Goal: Information Seeking & Learning: Learn about a topic

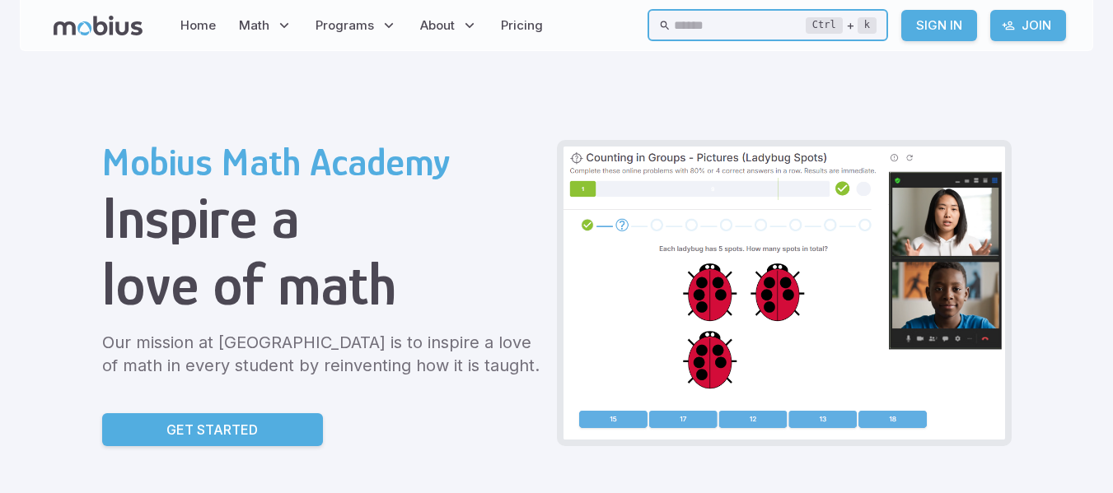
click at [674, 35] on input "text" at bounding box center [740, 25] width 132 height 32
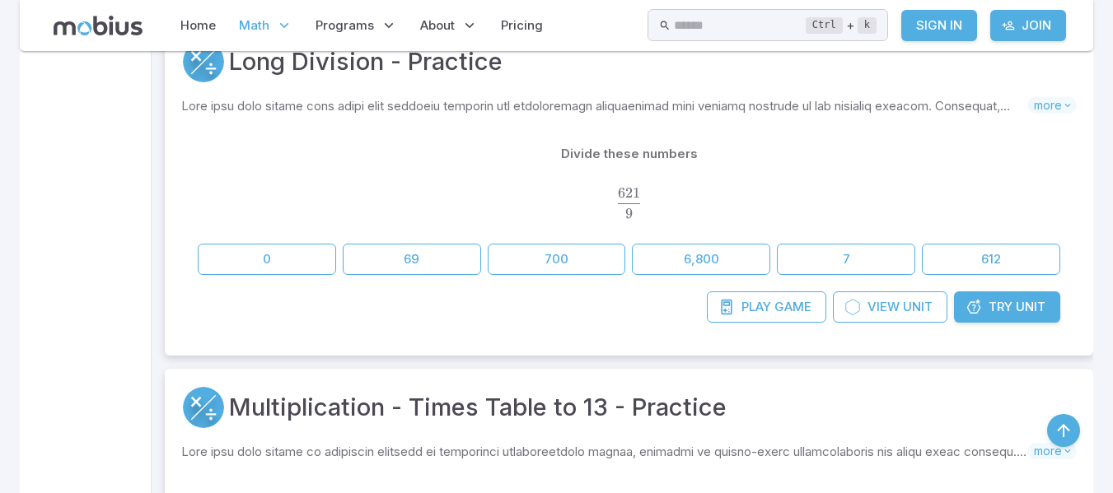
scroll to position [12887, 0]
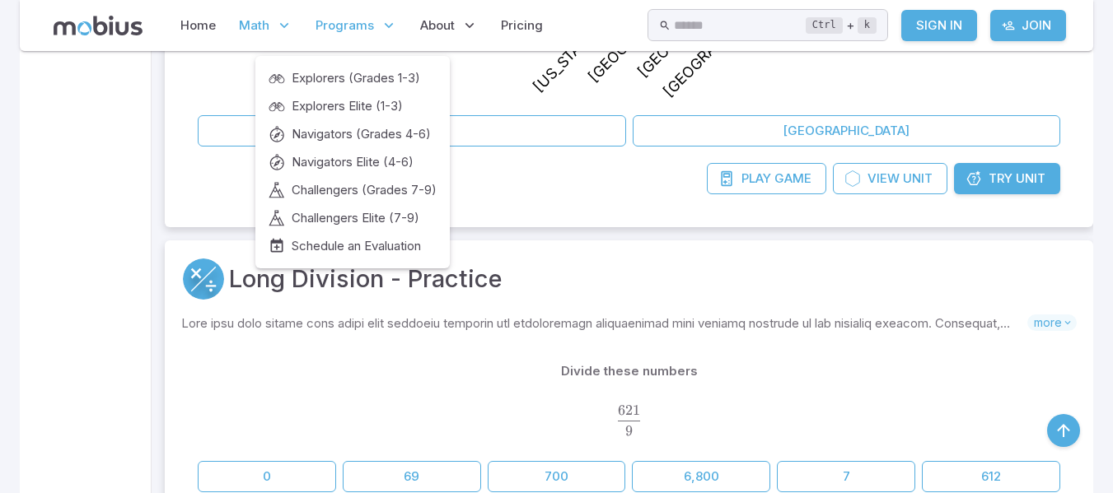
click at [371, 8] on p "Programs" at bounding box center [356, 26] width 91 height 38
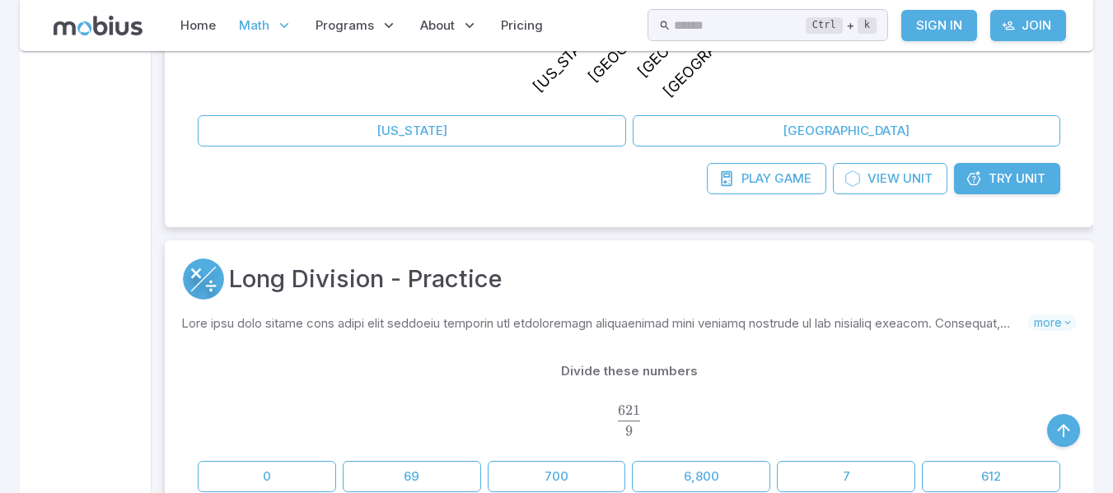
click at [249, 20] on span "Math" at bounding box center [254, 25] width 30 height 18
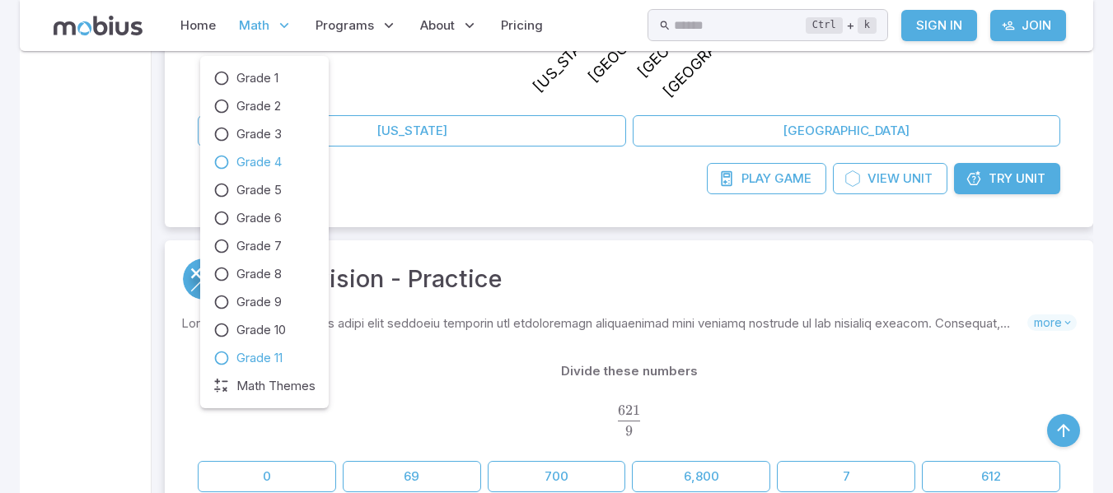
click at [269, 350] on span "Grade 11" at bounding box center [259, 358] width 46 height 18
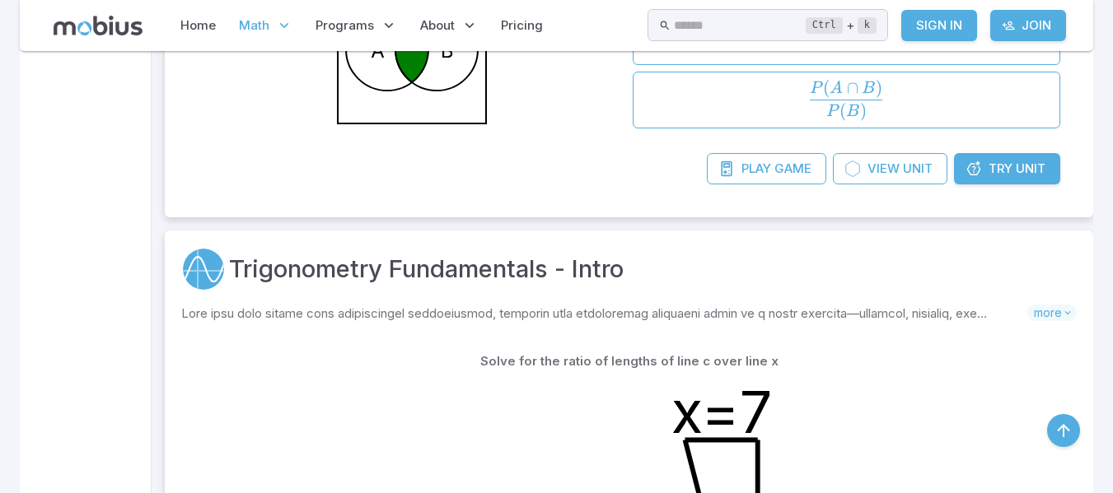
scroll to position [13323, 0]
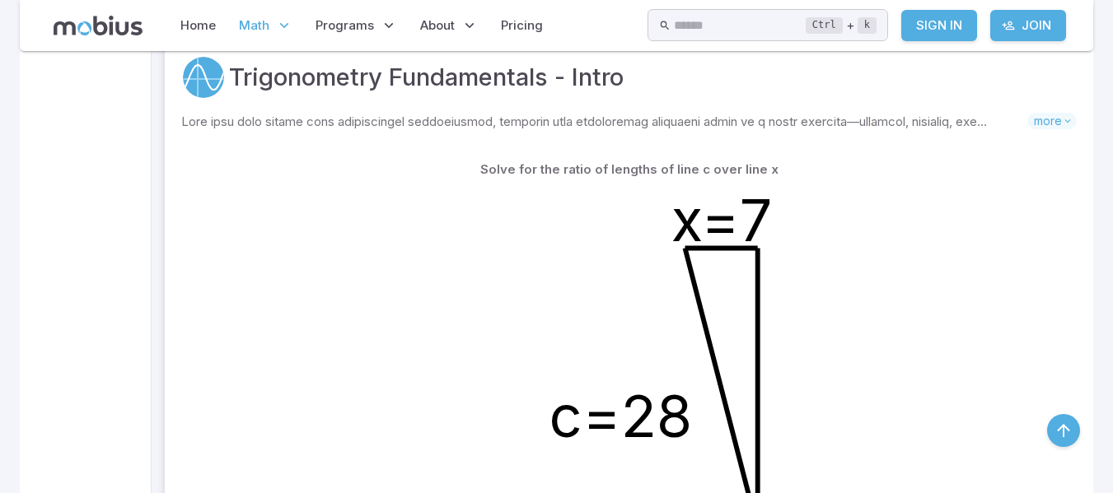
drag, startPoint x: 322, startPoint y: 384, endPoint x: 89, endPoint y: 323, distance: 240.9
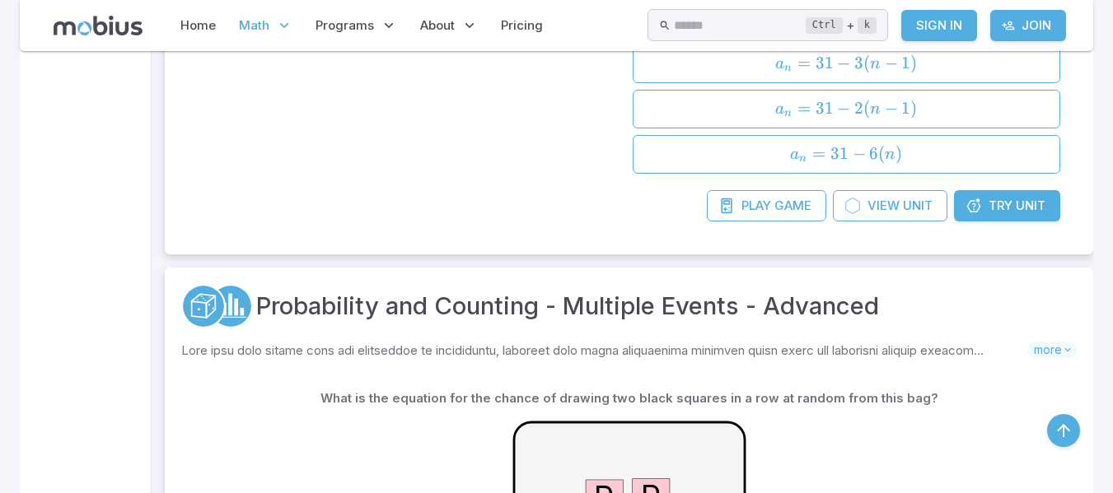
scroll to position [21054, 0]
click at [264, 35] on p "Math" at bounding box center [265, 26] width 63 height 38
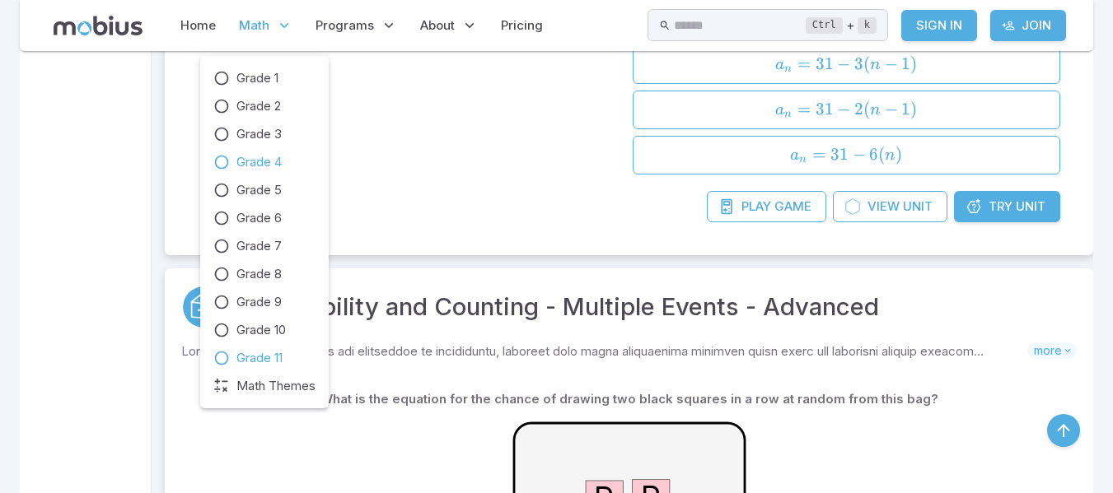
click at [255, 154] on span "Grade 4" at bounding box center [258, 162] width 45 height 18
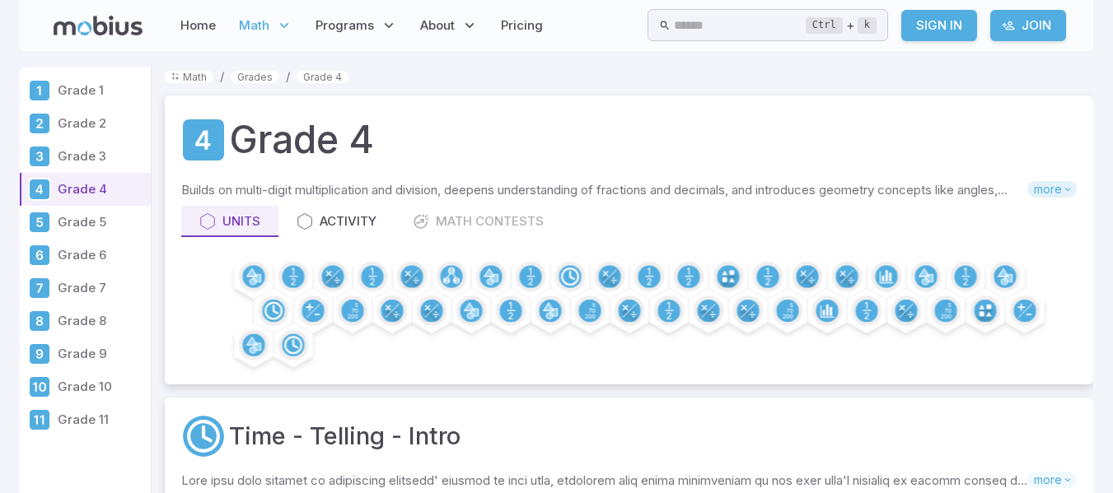
click at [1052, 191] on span "more" at bounding box center [1051, 189] width 49 height 16
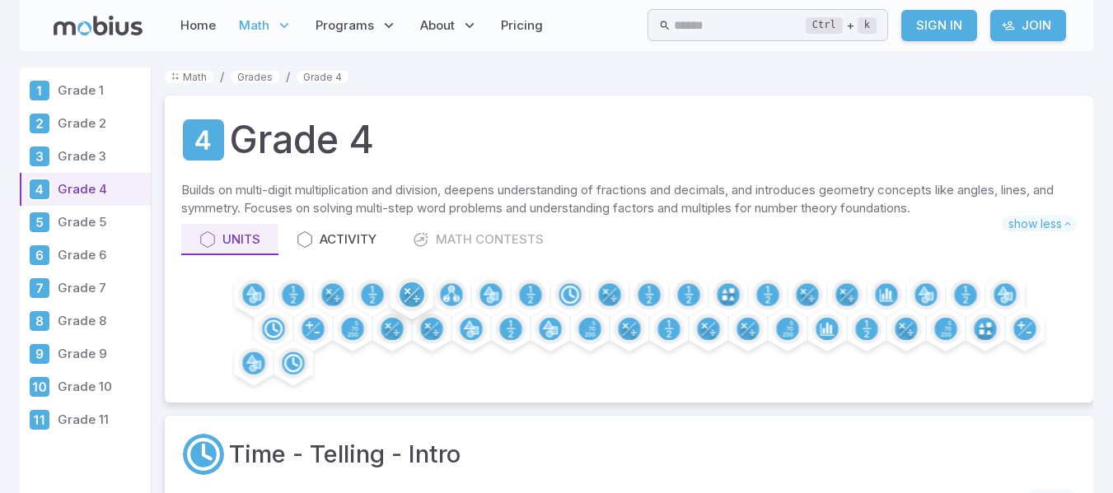
scroll to position [1, 0]
click at [101, 357] on p "Grade 9" at bounding box center [101, 353] width 86 height 18
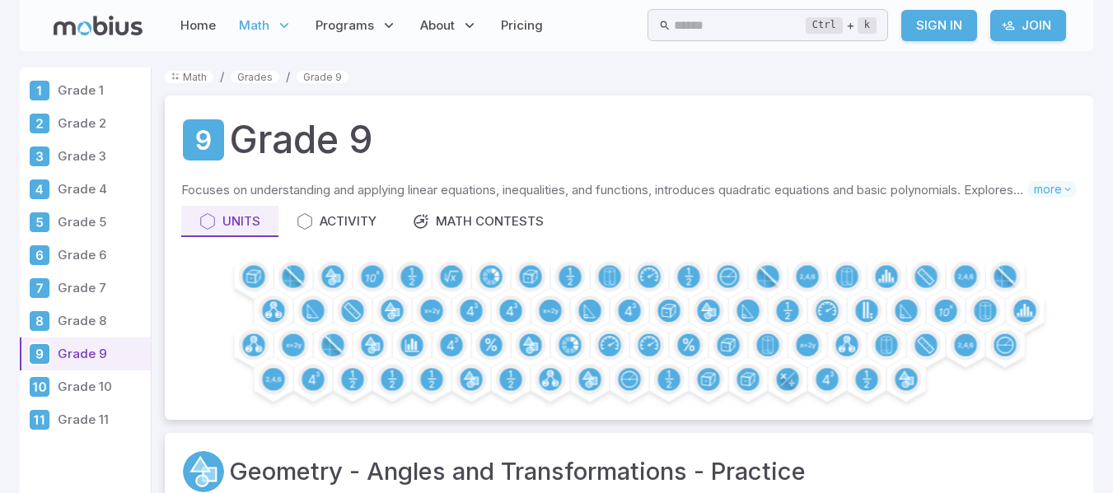
click at [79, 217] on p "Grade 5" at bounding box center [101, 222] width 86 height 18
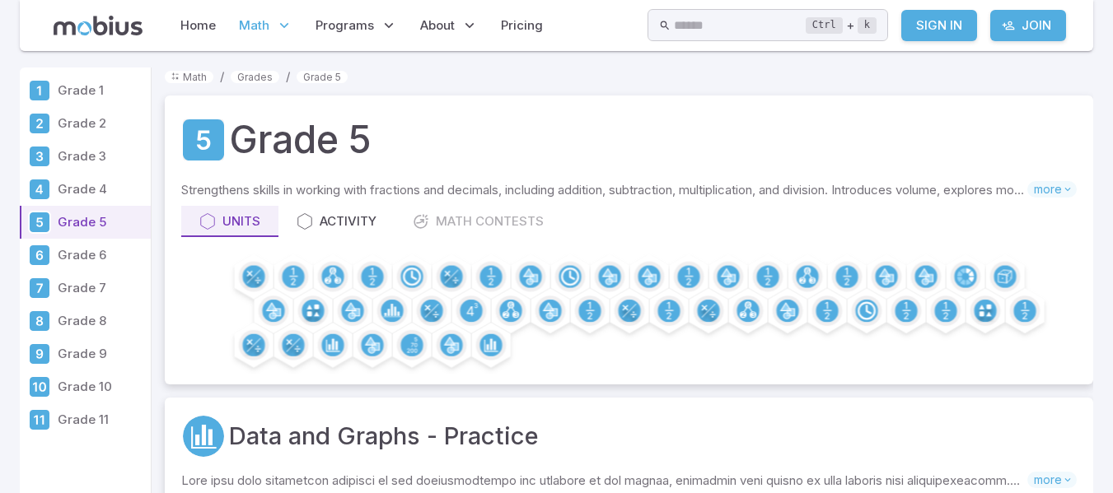
scroll to position [1, 0]
click at [106, 178] on link "Grade 4" at bounding box center [85, 188] width 131 height 33
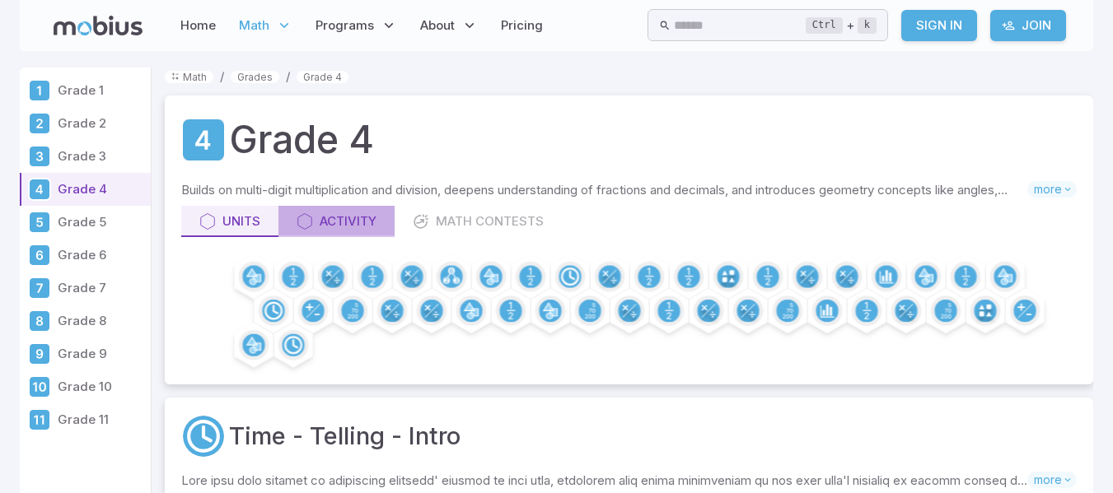
click at [359, 214] on div "Activity" at bounding box center [337, 221] width 80 height 18
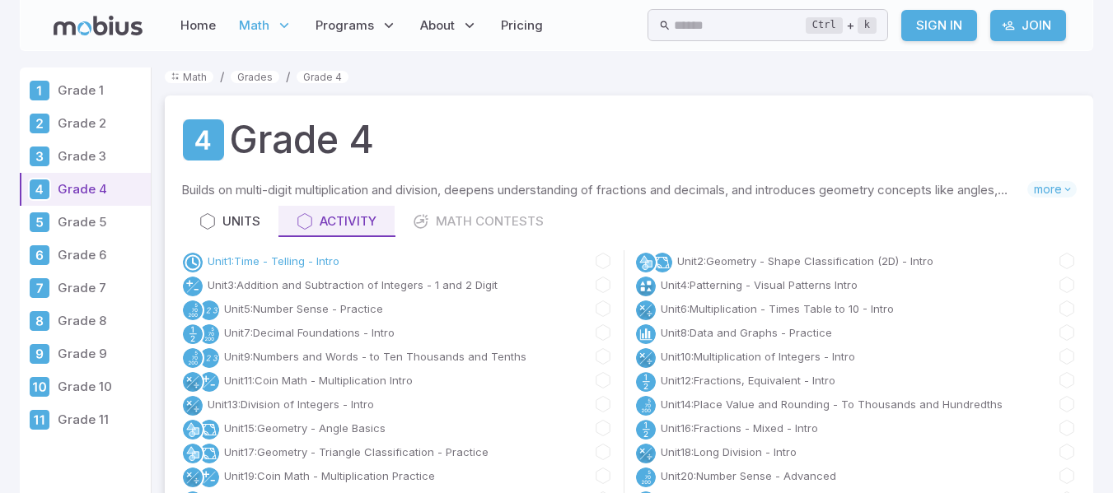
click at [278, 260] on link "Unit 1 : Time - Telling - Intro" at bounding box center [274, 261] width 132 height 16
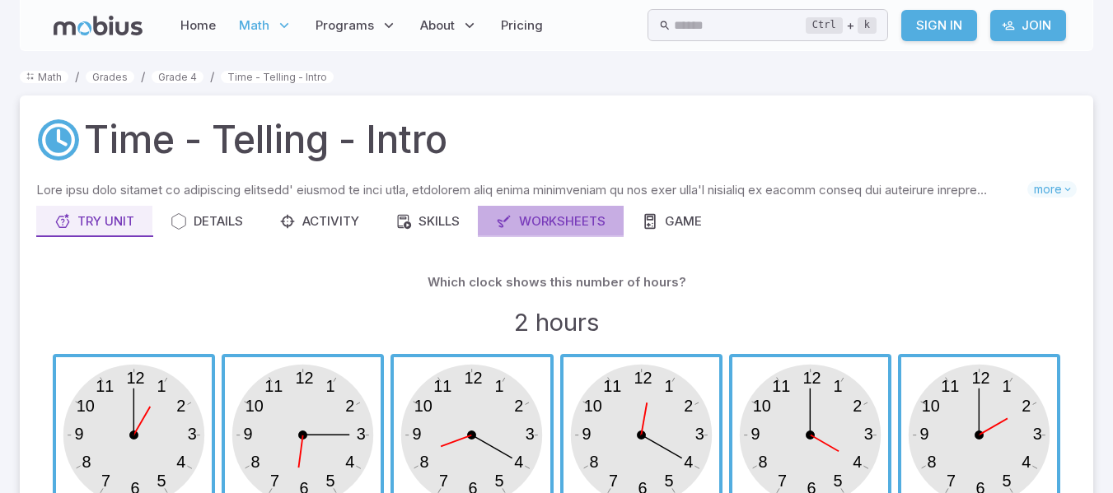
click at [568, 212] on div "Worksheets" at bounding box center [551, 221] width 110 height 18
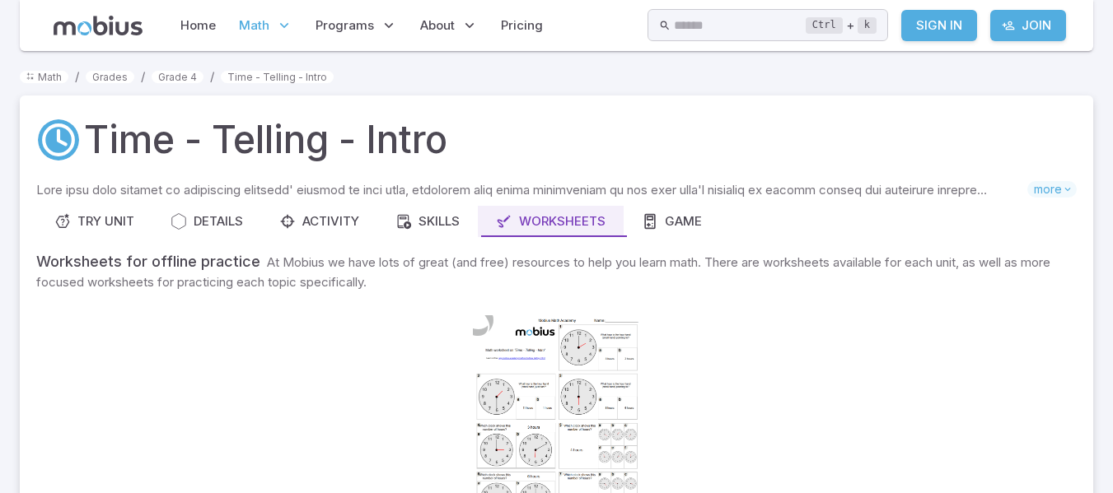
scroll to position [170, 0]
click at [516, 326] on div at bounding box center [557, 423] width 168 height 237
click at [424, 222] on div "Skills" at bounding box center [427, 221] width 64 height 18
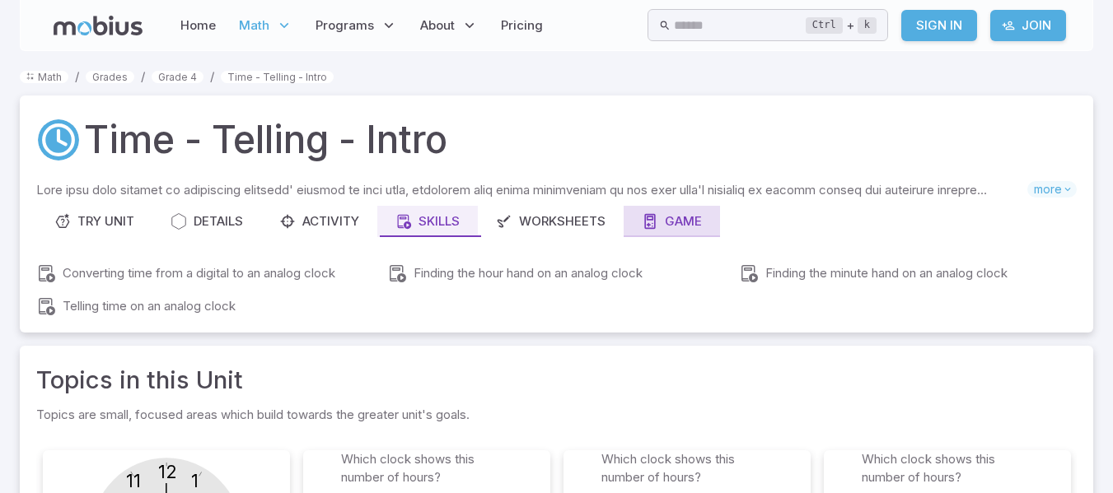
click at [692, 227] on div "Game" at bounding box center [672, 221] width 60 height 18
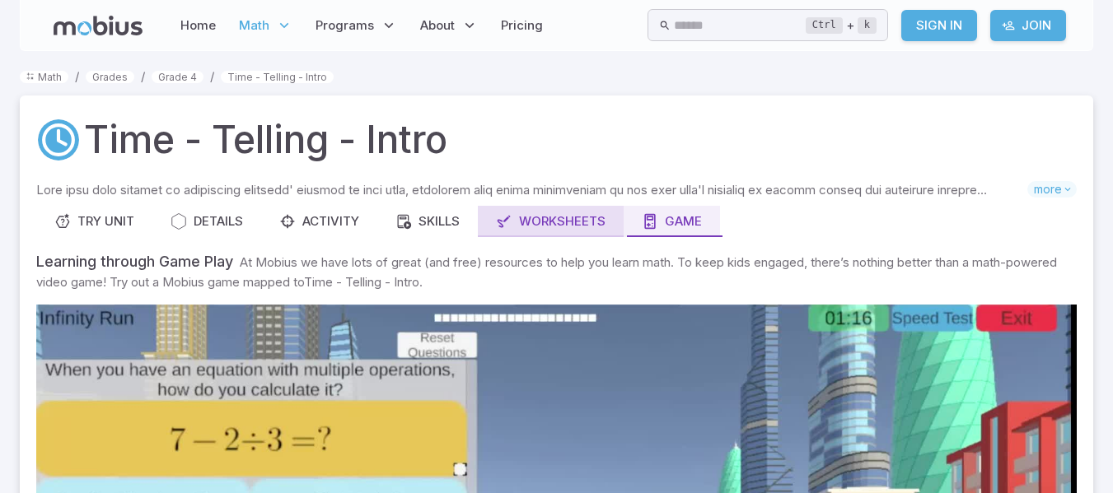
click at [545, 208] on link "Worksheets" at bounding box center [551, 221] width 146 height 31
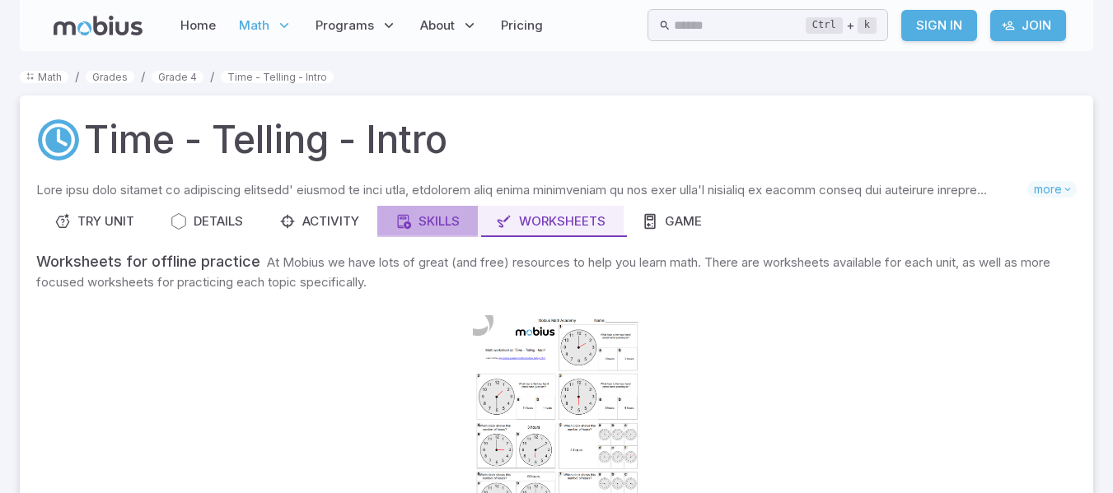
click at [438, 227] on div "Skills" at bounding box center [427, 221] width 64 height 18
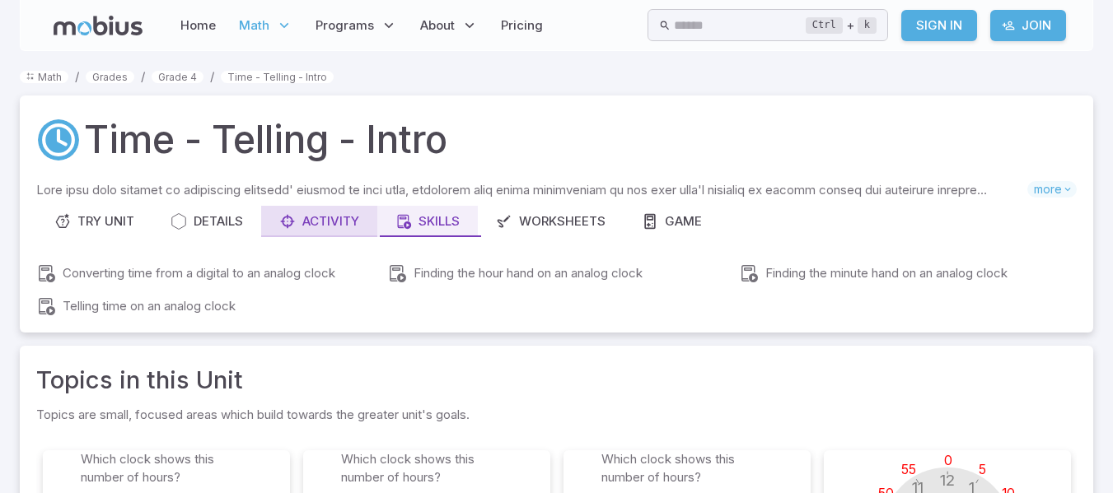
click at [357, 230] on div "Activity" at bounding box center [319, 221] width 80 height 18
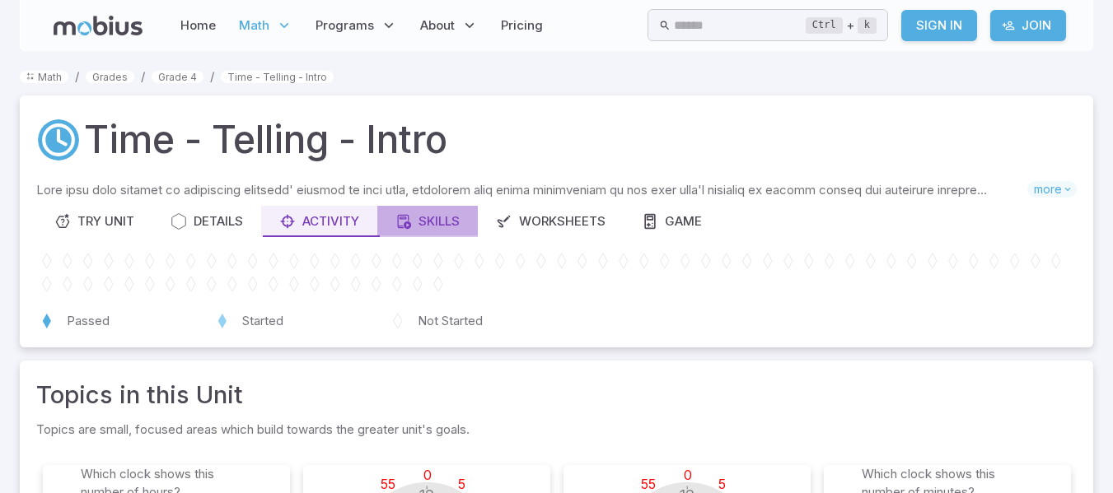
click at [438, 209] on link "Skills" at bounding box center [427, 221] width 100 height 31
